Goal: Task Accomplishment & Management: Manage account settings

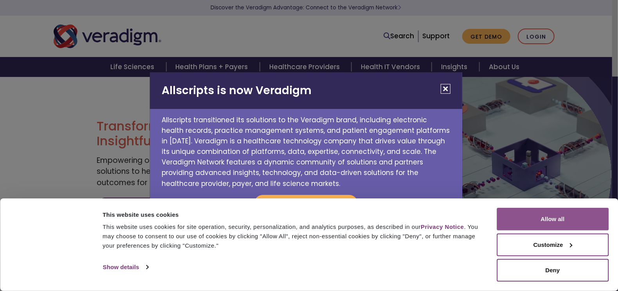
click at [559, 214] on button "Allow all" at bounding box center [552, 219] width 112 height 23
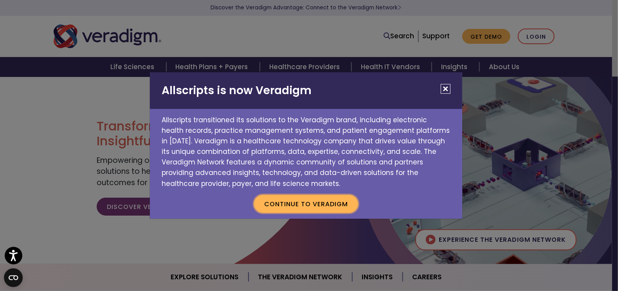
click at [330, 207] on button "Continue to Veradigm" at bounding box center [306, 204] width 104 height 18
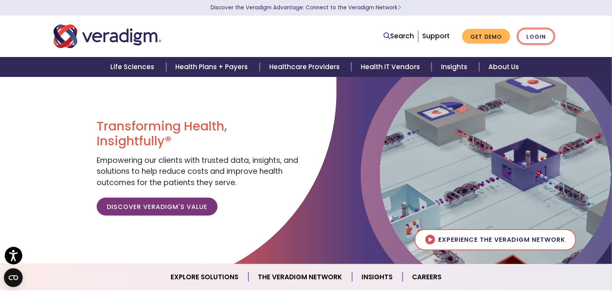
click at [525, 36] on link "Login" at bounding box center [536, 37] width 37 height 16
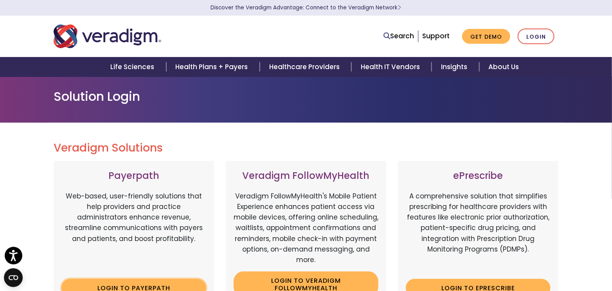
click at [87, 284] on link "Login to Payerpath" at bounding box center [133, 288] width 145 height 18
